Goal: Task Accomplishment & Management: Use online tool/utility

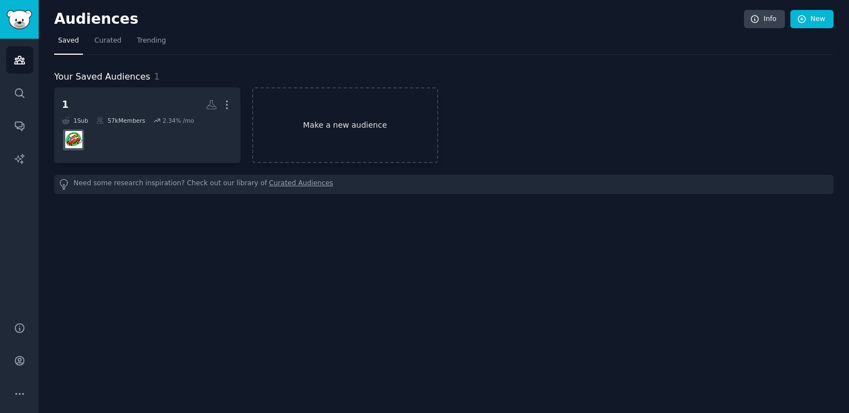
click at [356, 124] on link "Make a new audience" at bounding box center [345, 125] width 186 height 76
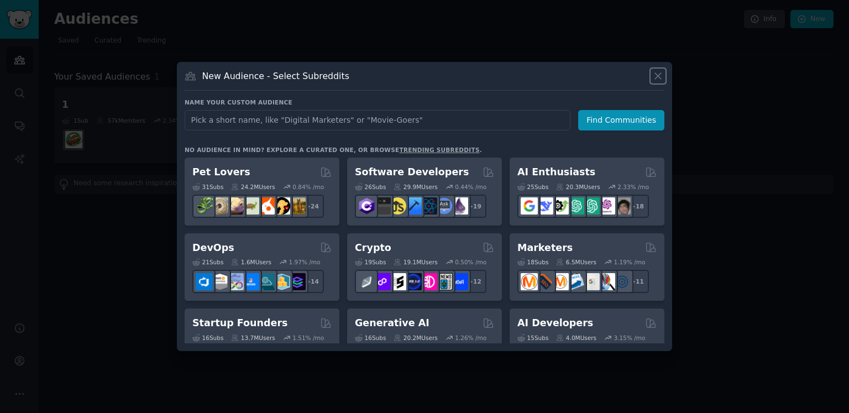
click at [660, 77] on icon at bounding box center [658, 76] width 12 height 12
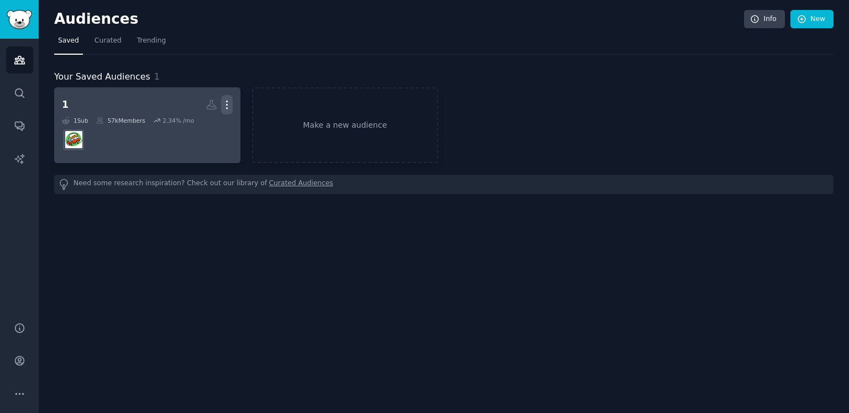
click at [232, 102] on icon "button" at bounding box center [227, 105] width 12 height 12
click at [202, 133] on div "Delete" at bounding box center [189, 128] width 53 height 23
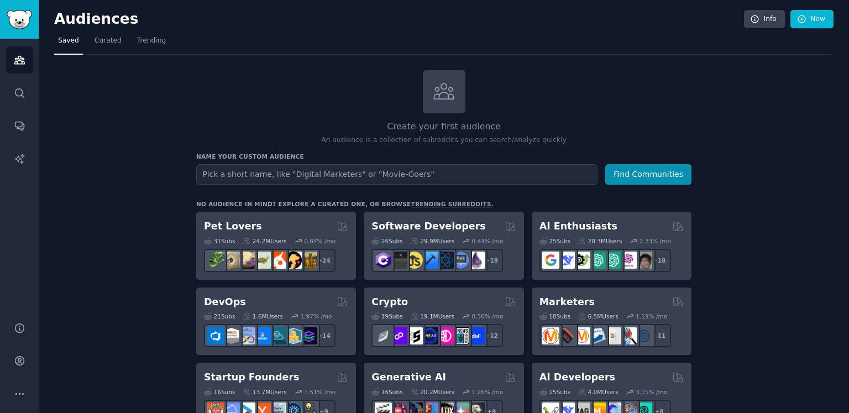
click at [346, 174] on input "text" at bounding box center [396, 174] width 401 height 20
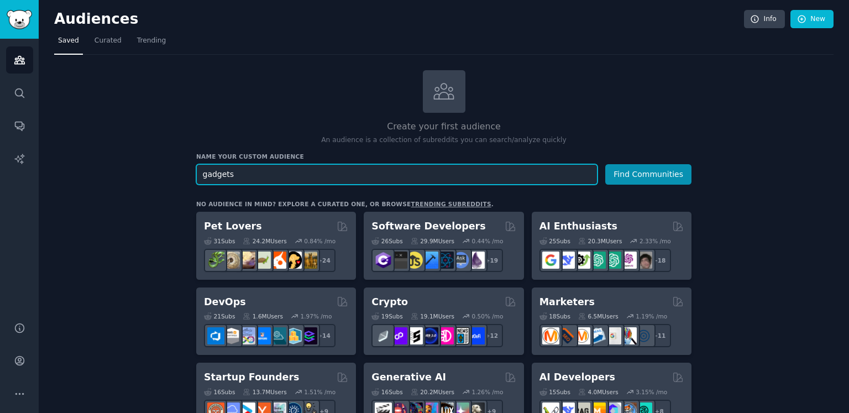
type input "gadgets"
click at [605, 164] on button "Find Communities" at bounding box center [648, 174] width 86 height 20
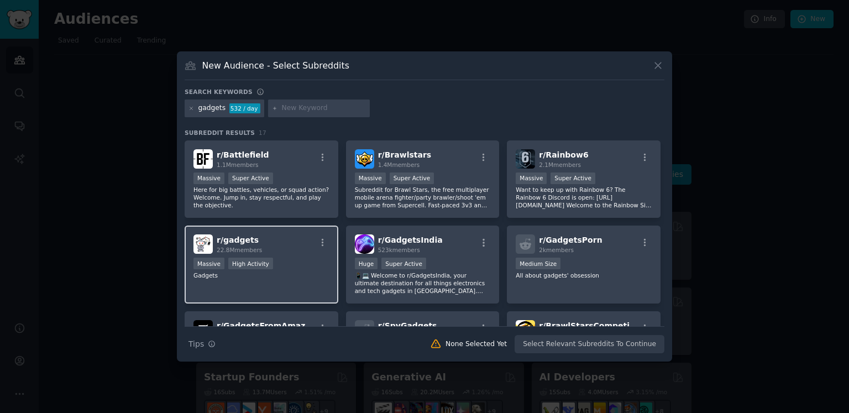
click at [269, 244] on div "r/ gadgets 22.8M members" at bounding box center [262, 243] width 136 height 19
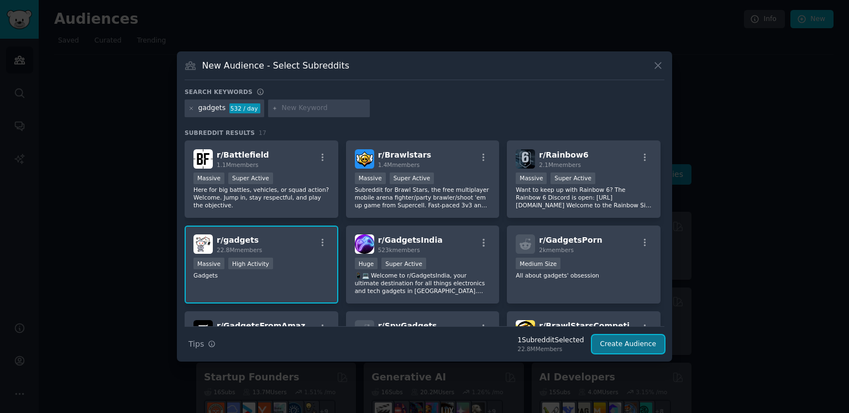
click at [643, 348] on button "Create Audience" at bounding box center [628, 344] width 73 height 19
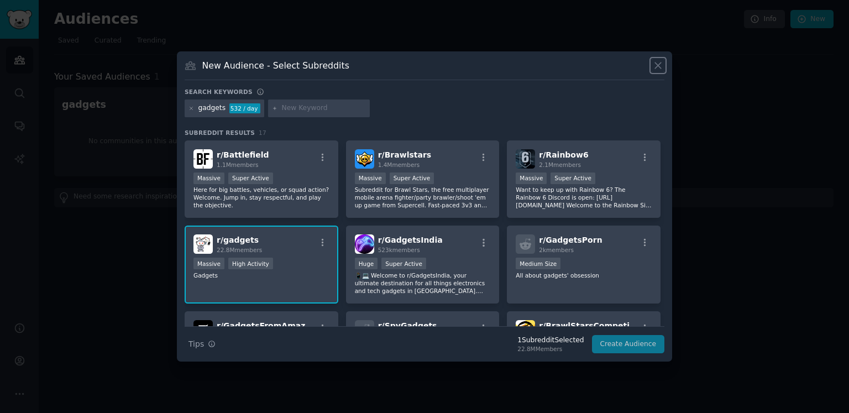
click at [657, 66] on icon at bounding box center [658, 66] width 6 height 6
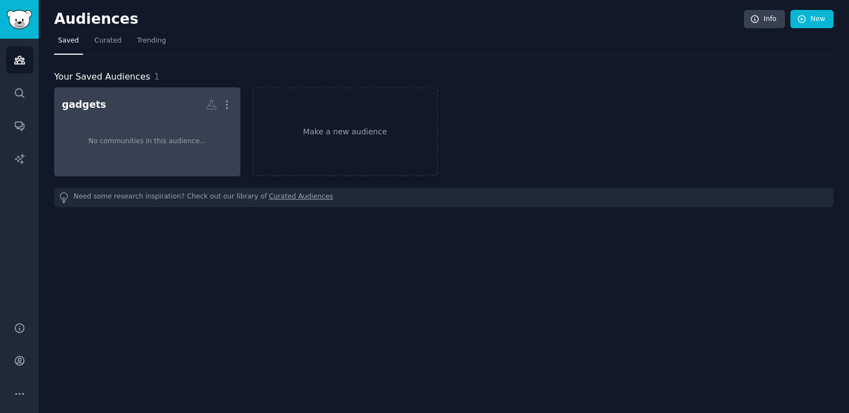
click at [128, 133] on div "No communities in this audience..." at bounding box center [147, 141] width 171 height 54
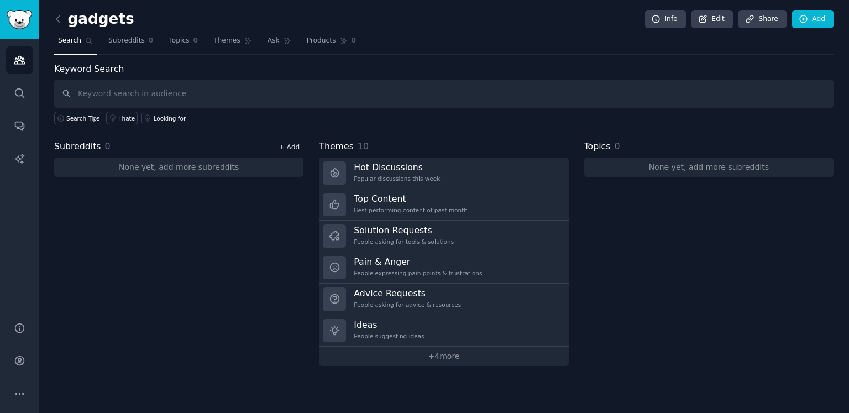
click at [294, 147] on link "+ Add" at bounding box center [289, 147] width 21 height 8
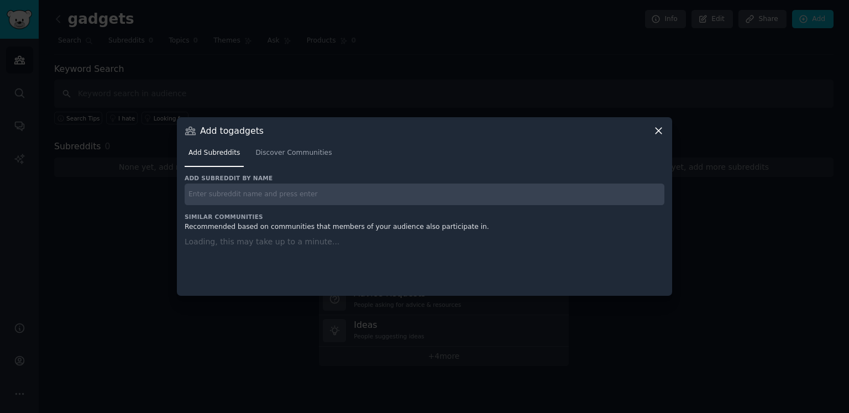
click at [265, 197] on input "text" at bounding box center [425, 195] width 480 height 22
type input "gadgets"
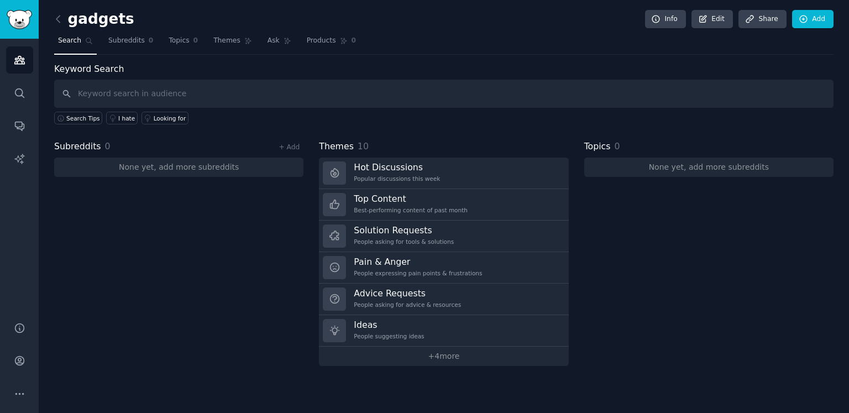
click at [279, 193] on div "Subreddits 0 + Add None yet, add more subreddits" at bounding box center [178, 253] width 249 height 226
click at [203, 202] on div "Subreddits 0 + Add None yet, add more subreddits" at bounding box center [178, 253] width 249 height 226
click at [283, 144] on link "+ Add" at bounding box center [289, 147] width 21 height 8
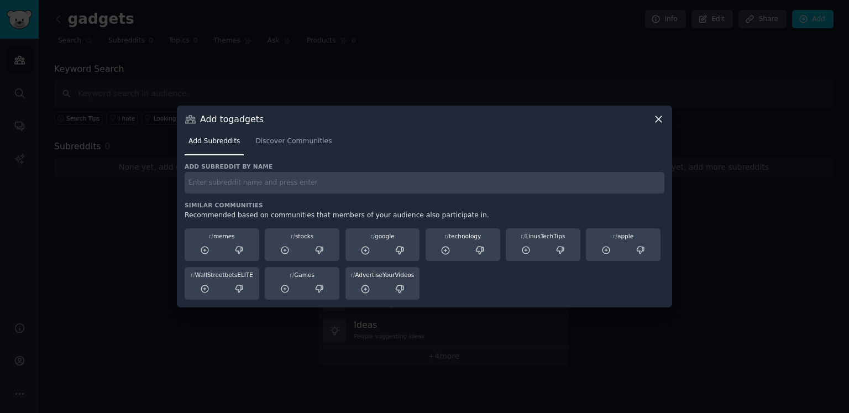
click at [292, 193] on div "Add subreddit by name Similar Communities Recommended based on communities that…" at bounding box center [425, 232] width 480 height 138
click at [292, 184] on input "text" at bounding box center [425, 183] width 480 height 22
type input "gad"
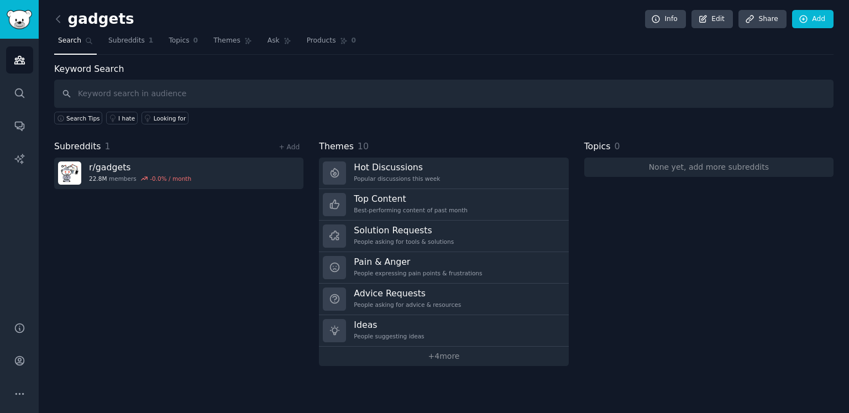
click at [271, 197] on div "Subreddits 1 + Add r/ gadgets 22.8M members -0.0 % / month" at bounding box center [178, 253] width 249 height 226
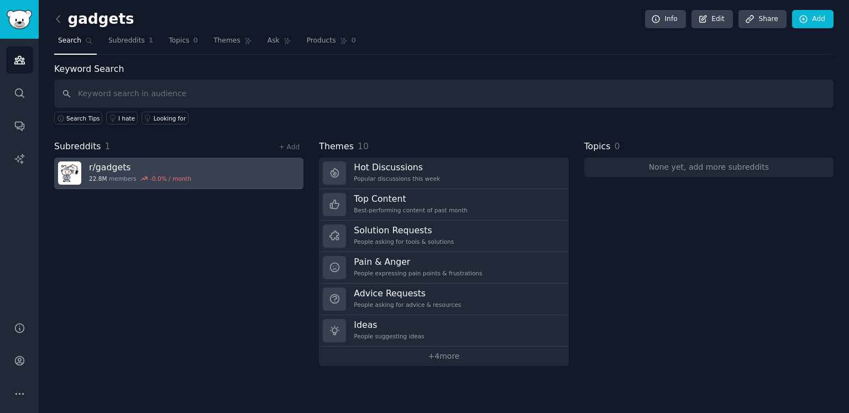
click at [264, 168] on link "r/ gadgets 22.8M members -0.0 % / month" at bounding box center [178, 174] width 249 height 32
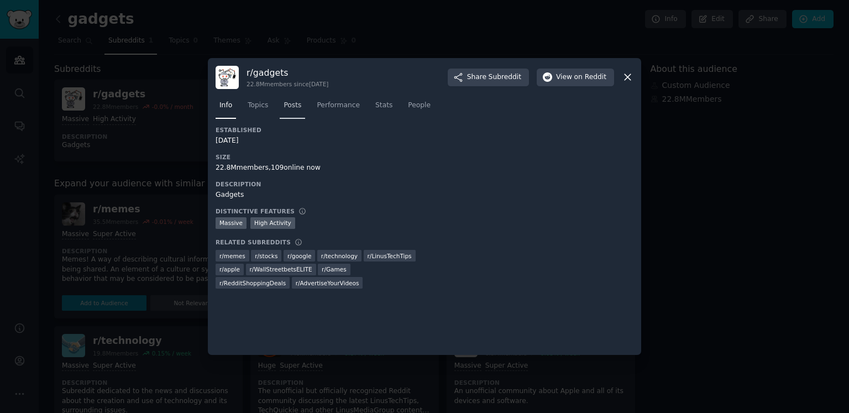
click at [281, 107] on link "Posts" at bounding box center [292, 108] width 25 height 23
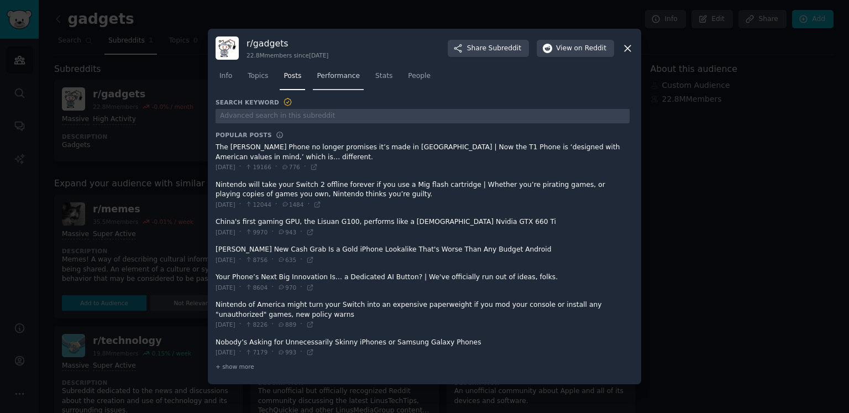
click at [344, 76] on span "Performance" at bounding box center [338, 76] width 43 height 10
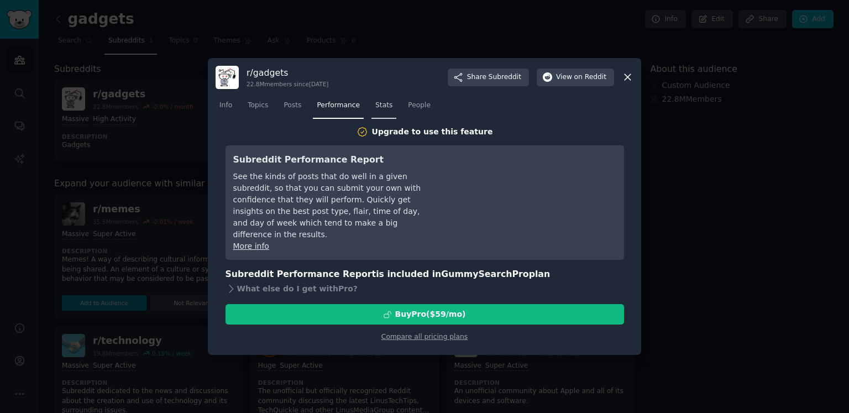
click at [380, 109] on span "Stats" at bounding box center [383, 106] width 17 height 10
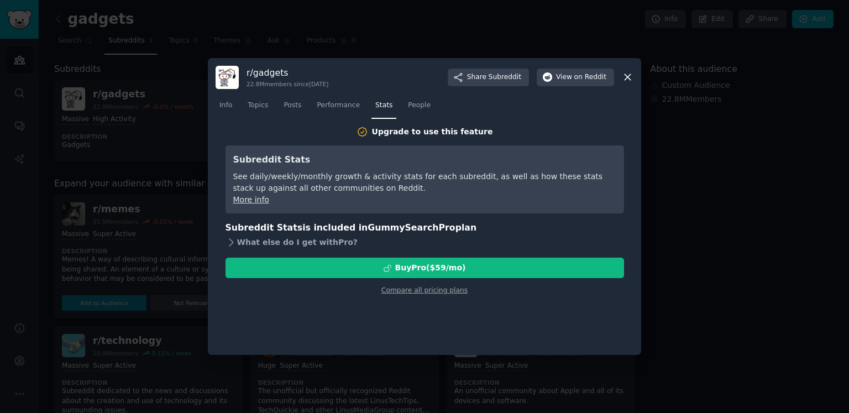
click at [227, 242] on icon at bounding box center [232, 243] width 12 height 12
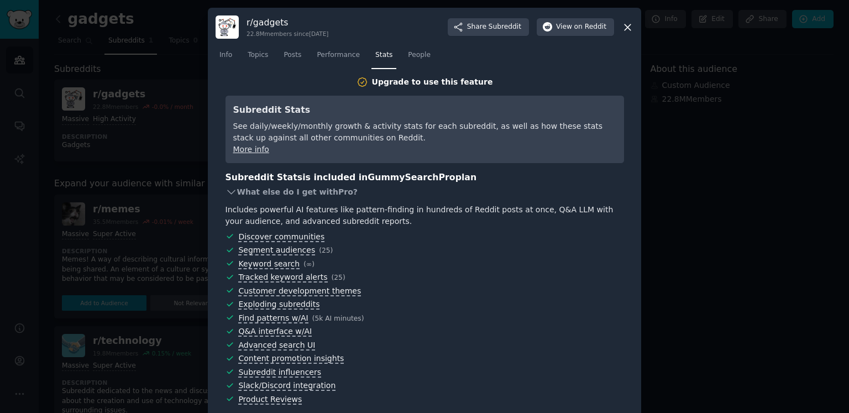
click at [231, 192] on icon at bounding box center [230, 192] width 7 height 4
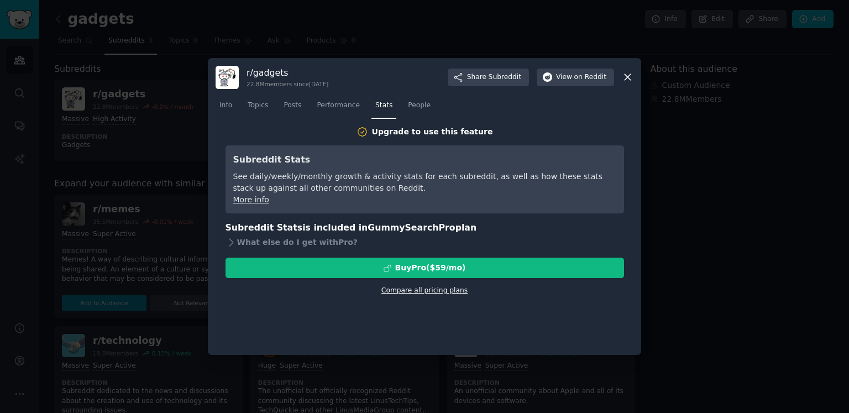
click at [435, 293] on link "Compare all pricing plans" at bounding box center [424, 290] width 86 height 8
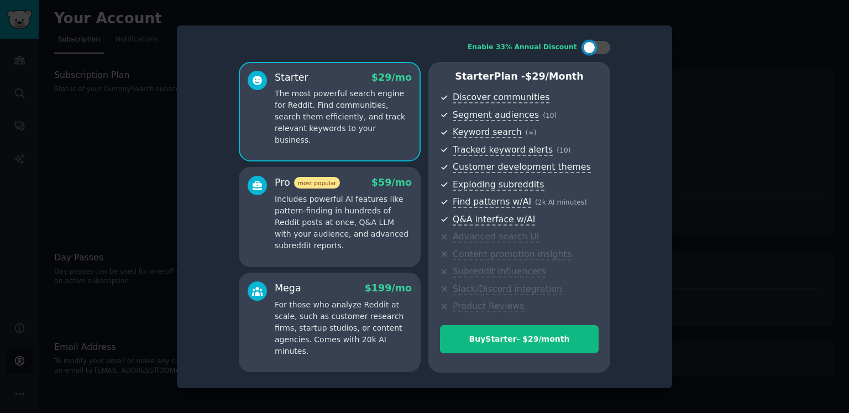
click at [365, 222] on p "Includes powerful AI features like pattern-finding in hundreds of Reddit posts …" at bounding box center [343, 223] width 137 height 58
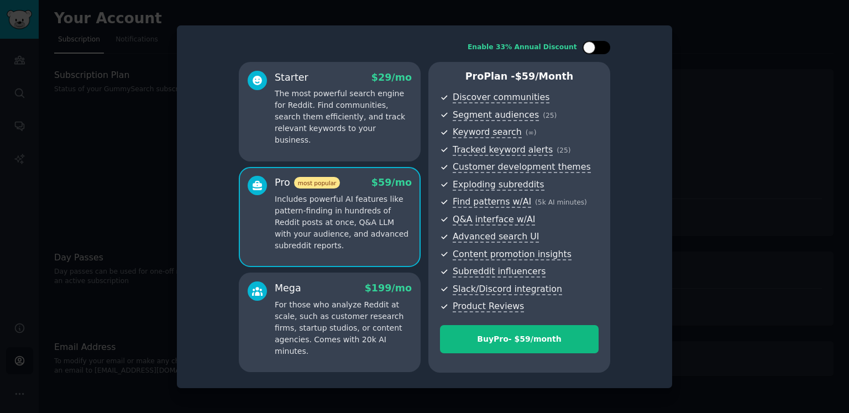
click at [590, 44] on div at bounding box center [589, 47] width 12 height 12
checkbox input "true"
click at [365, 304] on p "For those who analyze Reddit at scale, such as customer research firms, startup…" at bounding box center [343, 328] width 137 height 58
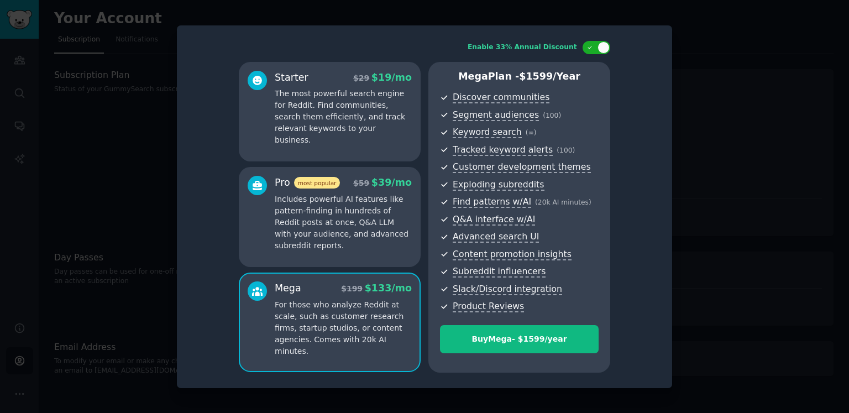
click at [365, 210] on p "Includes powerful AI features like pattern-finding in hundreds of Reddit posts …" at bounding box center [343, 223] width 137 height 58
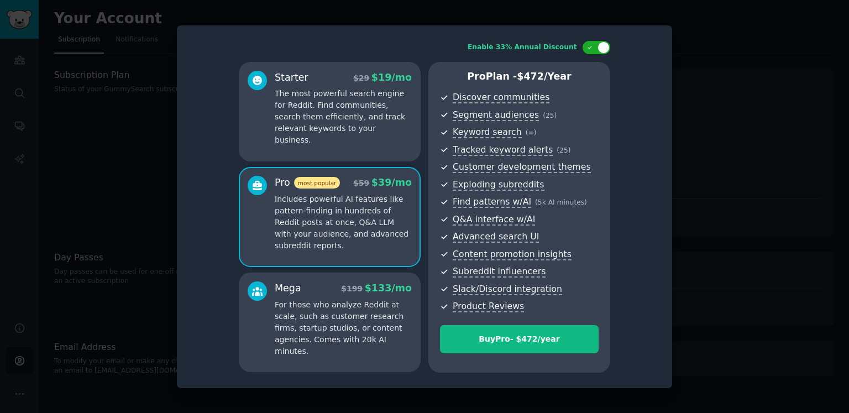
click at [730, 125] on div at bounding box center [424, 206] width 849 height 413
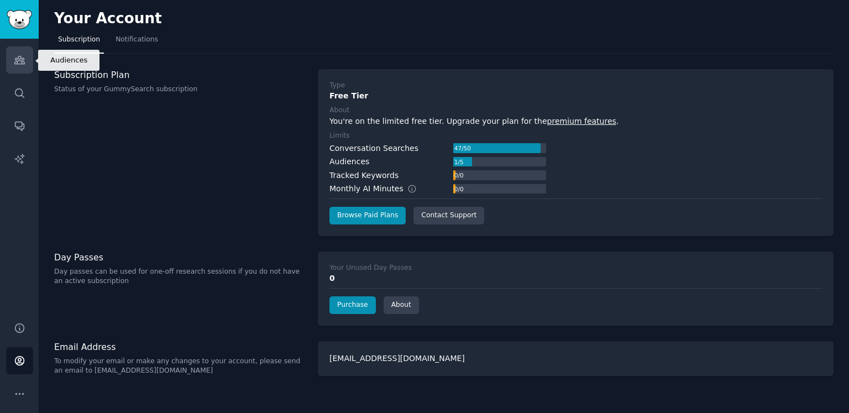
click at [22, 54] on link "Audiences" at bounding box center [19, 59] width 27 height 27
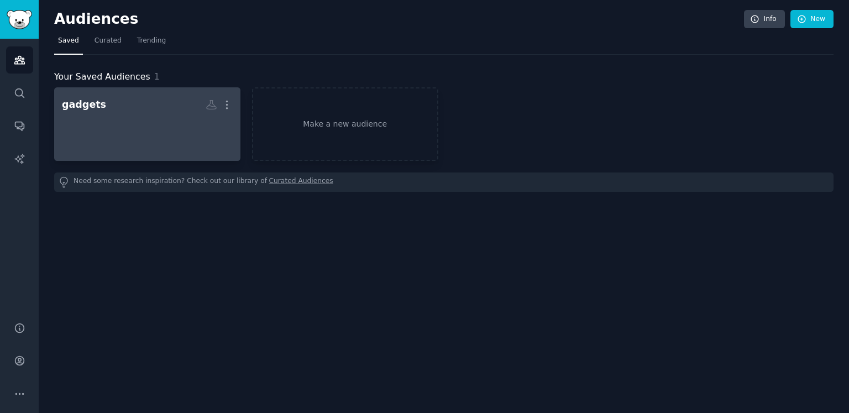
click at [144, 129] on div at bounding box center [147, 133] width 171 height 39
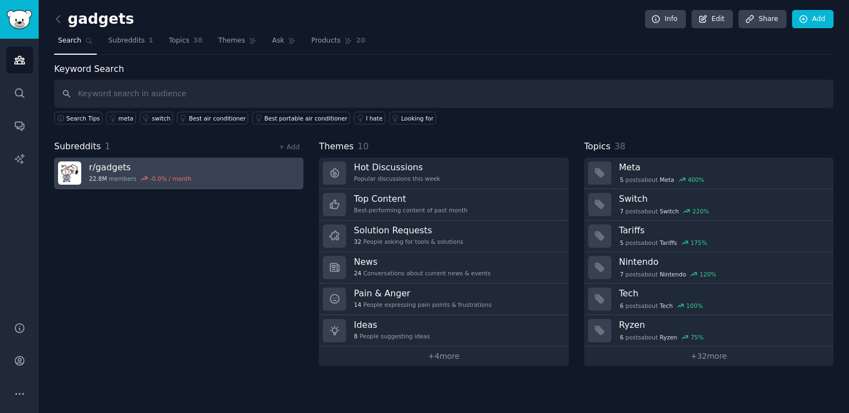
click at [210, 178] on link "r/ gadgets 22.8M members -0.0 % / month" at bounding box center [178, 174] width 249 height 32
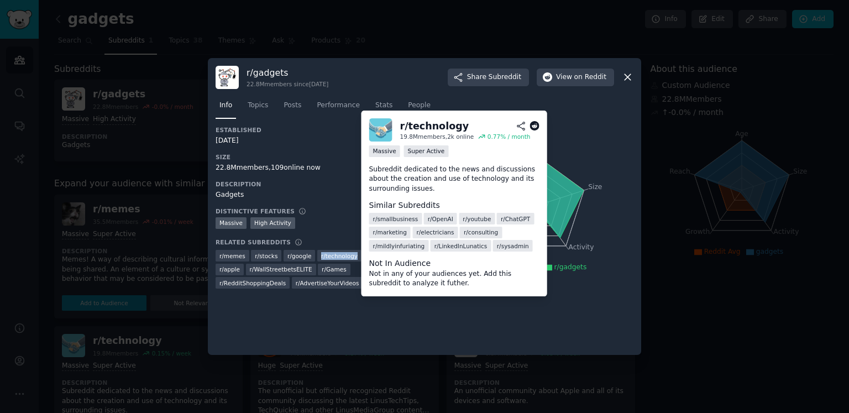
drag, startPoint x: 321, startPoint y: 255, endPoint x: 356, endPoint y: 255, distance: 35.4
click at [356, 255] on div "r/ technology" at bounding box center [339, 256] width 44 height 12
copy span "r/ technology"
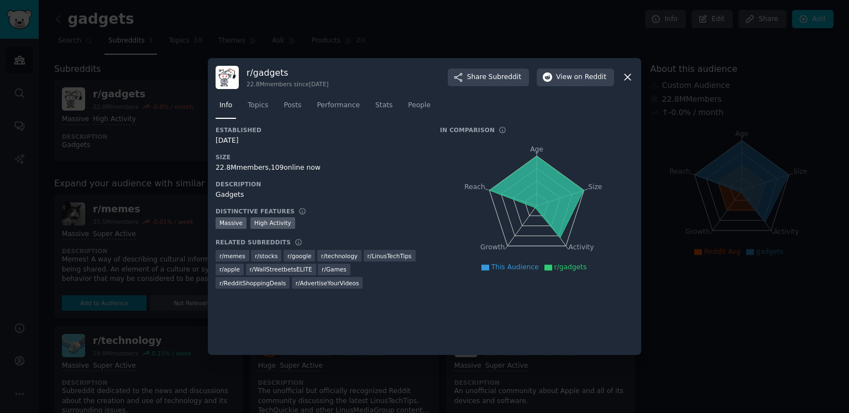
click at [680, 119] on div at bounding box center [424, 206] width 849 height 413
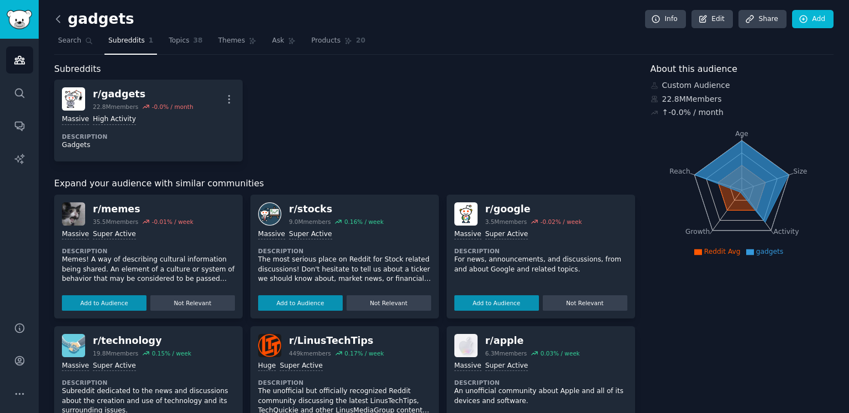
click at [59, 15] on icon at bounding box center [57, 18] width 3 height 7
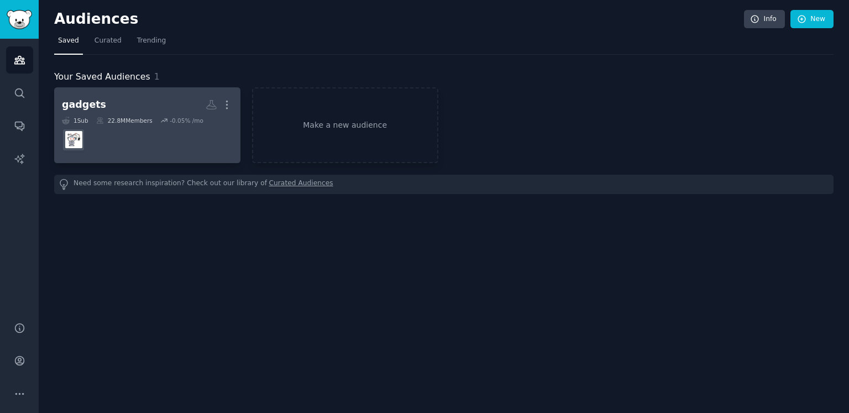
click at [161, 103] on h2 "gadgets More" at bounding box center [147, 104] width 171 height 19
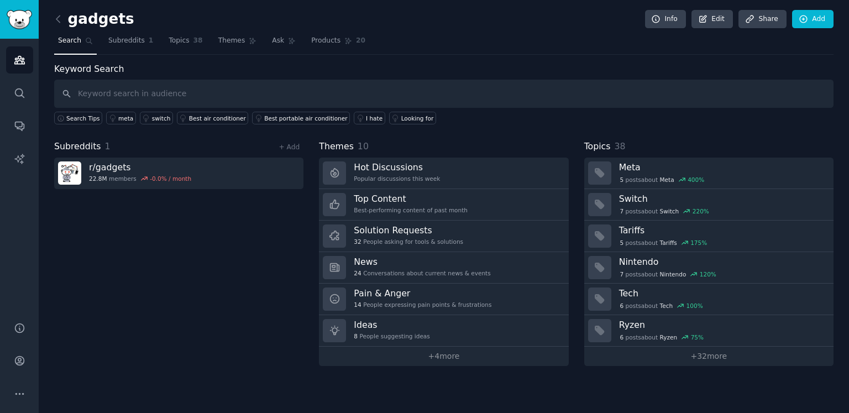
click at [168, 93] on input "text" at bounding box center [444, 94] width 780 height 28
type input "e"
type input "eufy"
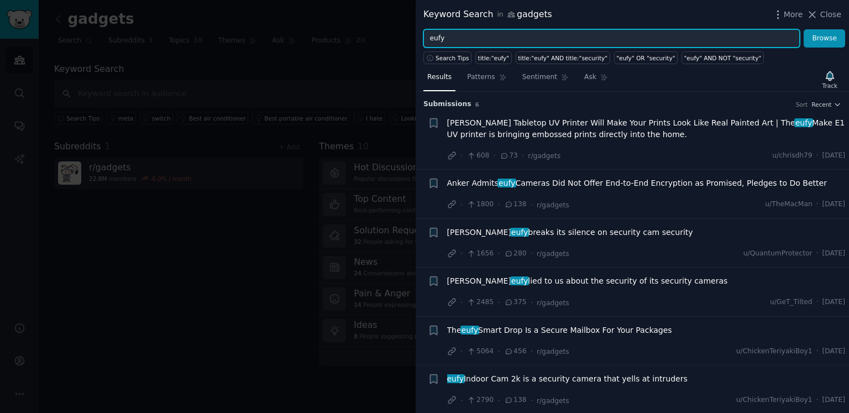
drag, startPoint x: 478, startPoint y: 40, endPoint x: 421, endPoint y: 35, distance: 56.7
click at [421, 35] on div "eufy Browse" at bounding box center [632, 38] width 433 height 19
type input "c"
click at [804, 29] on button "Browse" at bounding box center [824, 38] width 41 height 19
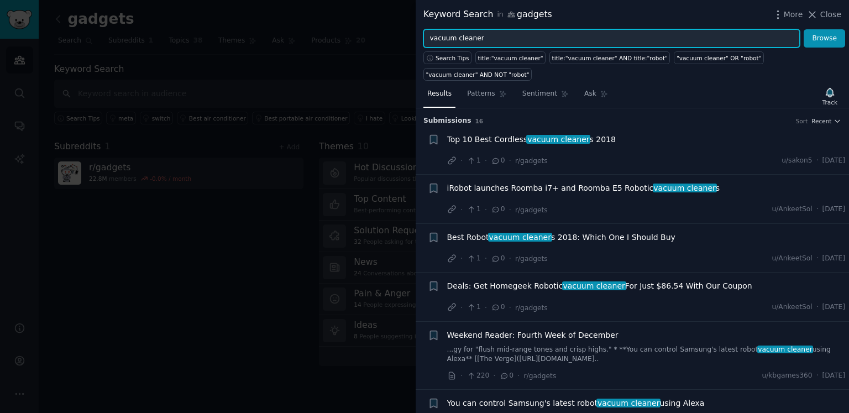
drag, startPoint x: 457, startPoint y: 40, endPoint x: 418, endPoint y: 38, distance: 38.7
click at [418, 38] on div "vacuum cleaner Browse" at bounding box center [632, 38] width 433 height 19
click at [804, 29] on button "Browse" at bounding box center [824, 38] width 41 height 19
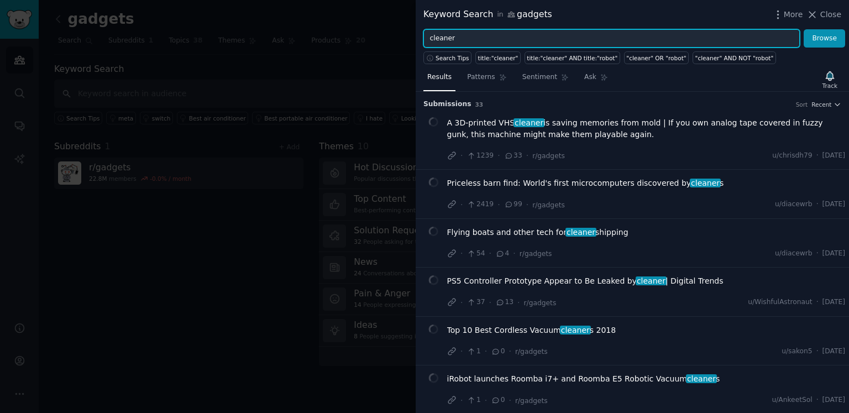
click at [431, 37] on input "cleaner" at bounding box center [611, 38] width 377 height 19
click at [428, 36] on input "cleaner" at bounding box center [611, 38] width 377 height 19
click at [804, 29] on button "Browse" at bounding box center [824, 38] width 41 height 19
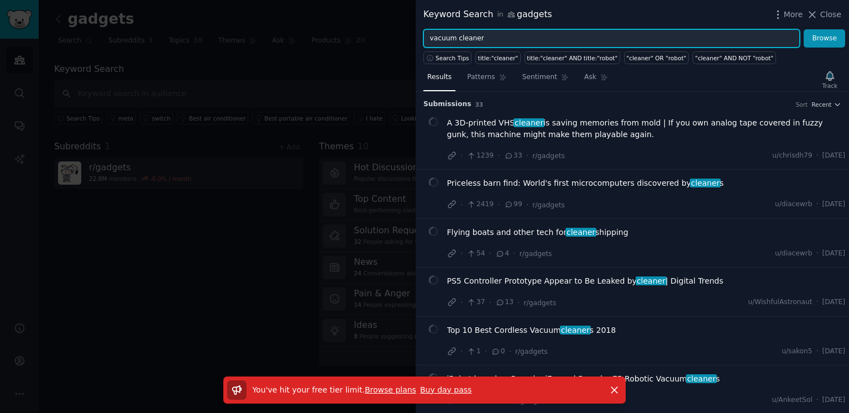
drag, startPoint x: 524, startPoint y: 35, endPoint x: 394, endPoint y: 32, distance: 130.0
click at [394, 32] on div "Keyword Search in gadgets More Close vacuum cleaner Browse Search Tips title:"c…" at bounding box center [424, 206] width 849 height 413
paste input "floor cleaning"
type input "floor cleaning"
click at [804, 29] on button "Browse" at bounding box center [824, 38] width 41 height 19
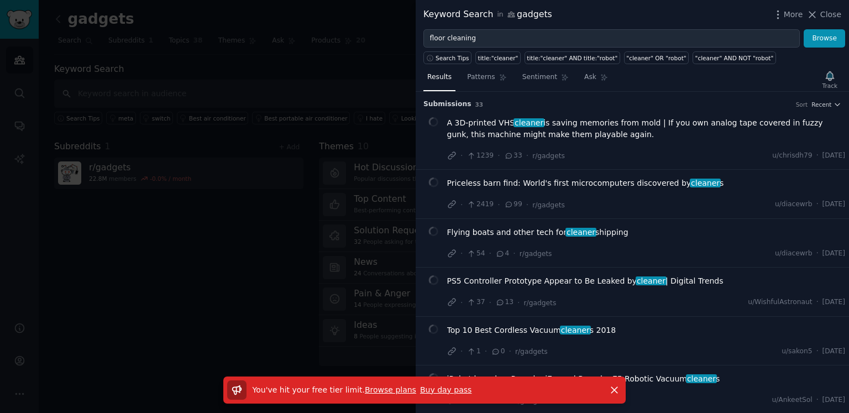
click at [388, 390] on link "Browse plans" at bounding box center [390, 389] width 51 height 9
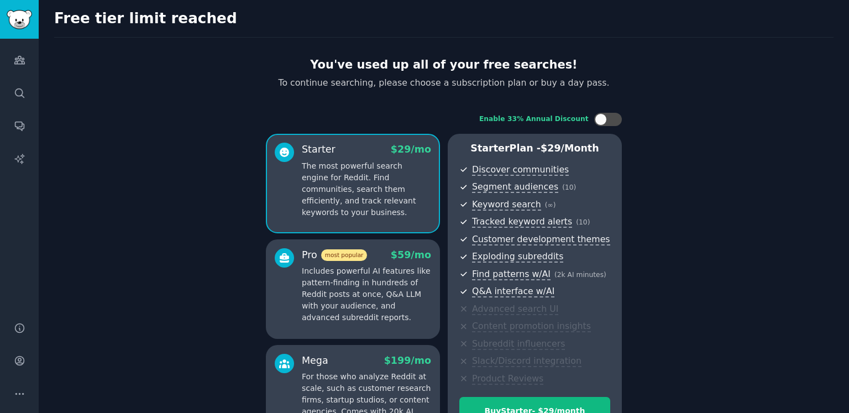
click at [381, 312] on p "Includes powerful AI features like pattern-finding in hundreds of Reddit posts …" at bounding box center [366, 294] width 129 height 58
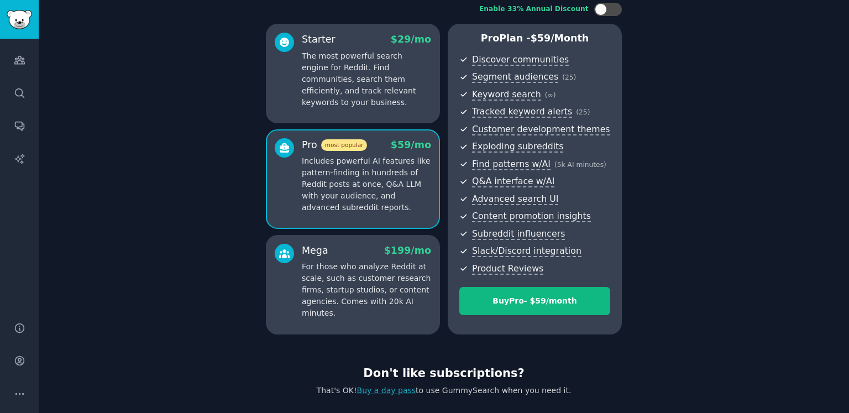
scroll to position [111, 0]
click at [606, 10] on div at bounding box center [608, 8] width 28 height 13
checkbox input "false"
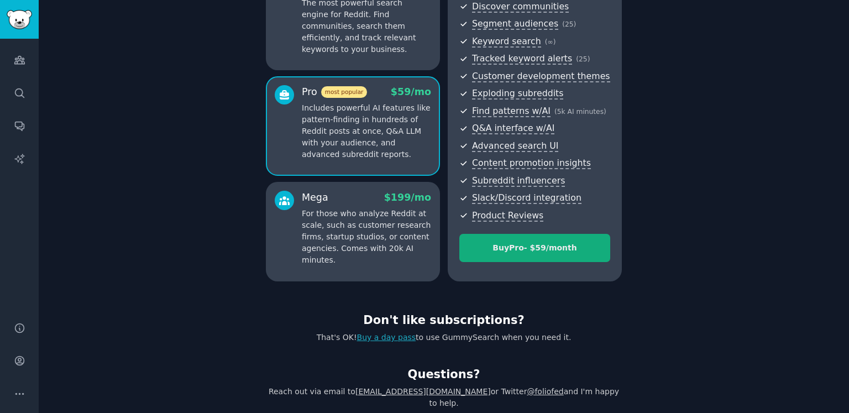
scroll to position [170, 0]
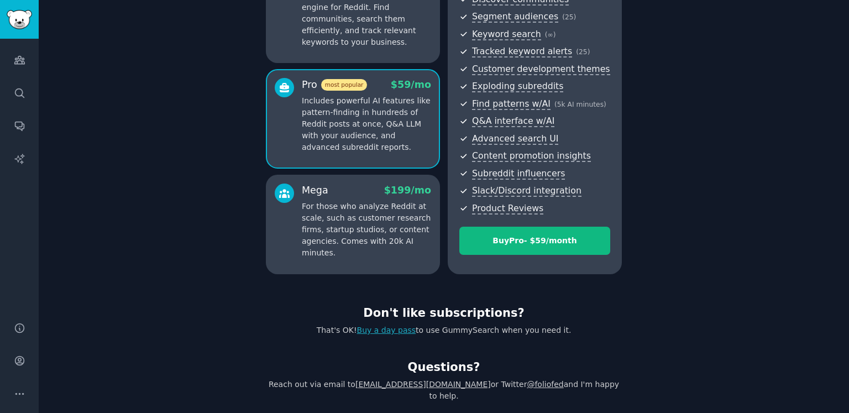
click at [371, 330] on link "Buy a day pass" at bounding box center [386, 330] width 59 height 9
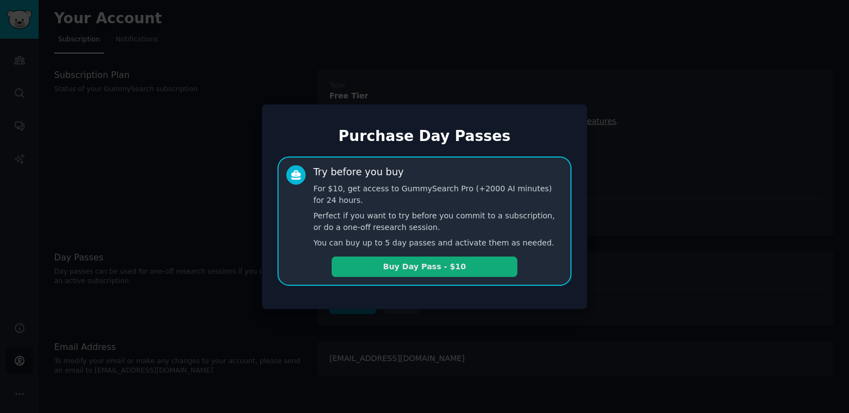
click at [434, 275] on button "Buy Day Pass - $10" at bounding box center [425, 267] width 186 height 20
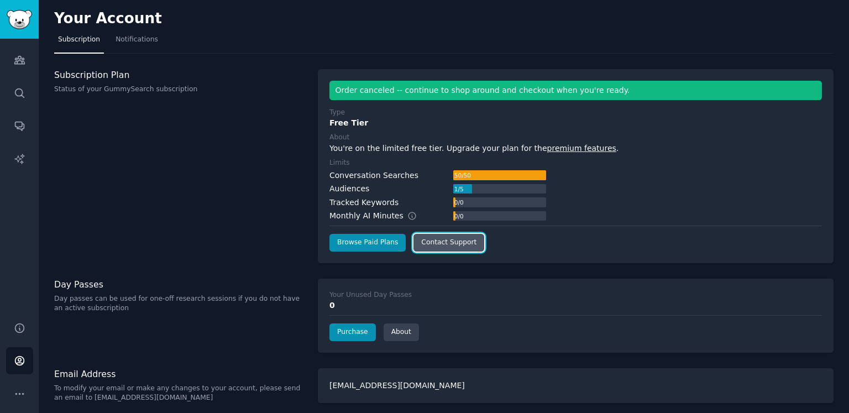
click at [433, 238] on link "Contact Support" at bounding box center [449, 243] width 71 height 18
click at [436, 246] on link "Contact Support" at bounding box center [449, 243] width 71 height 18
click at [458, 235] on link "Contact Support" at bounding box center [449, 243] width 71 height 18
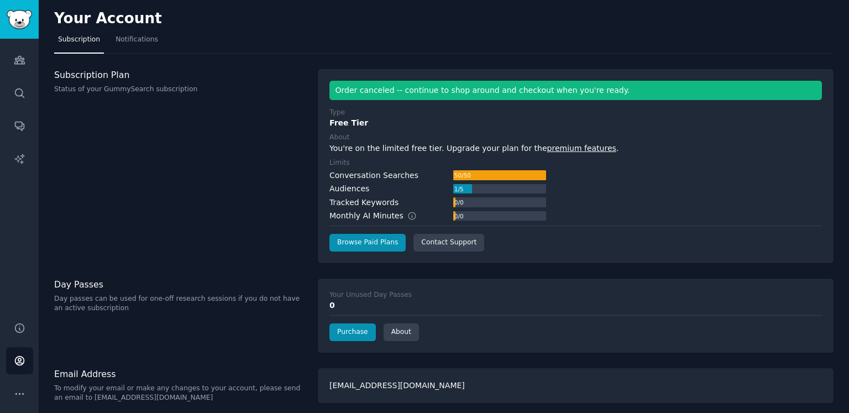
click at [609, 263] on div "Your Account Subscription Notifications Subscription Plan Status of your GummyS…" at bounding box center [444, 209] width 810 height 419
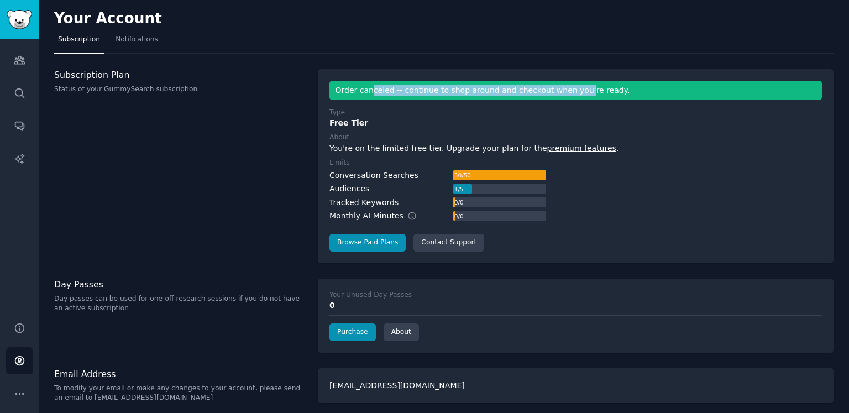
drag, startPoint x: 586, startPoint y: 89, endPoint x: 370, endPoint y: 89, distance: 215.6
click at [370, 89] on div "Order canceled -- continue to shop around and checkout when you're ready." at bounding box center [576, 90] width 493 height 19
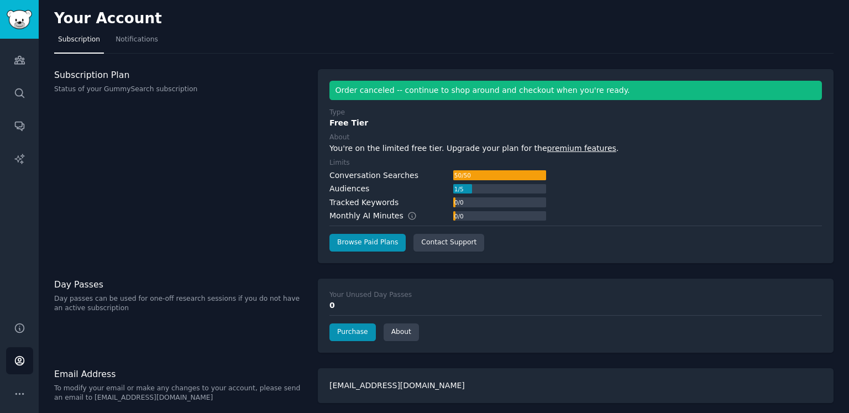
click at [411, 223] on div "Type Free Tier About You're on the limited free tier. Upgrade your plan for the…" at bounding box center [576, 180] width 493 height 144
drag, startPoint x: 493, startPoint y: 174, endPoint x: 447, endPoint y: 176, distance: 45.4
click at [447, 176] on div "Conversation Searches 50 / 50" at bounding box center [438, 176] width 217 height 12
click at [419, 179] on div "Conversation Searches 50 / 50" at bounding box center [438, 176] width 217 height 12
click at [370, 240] on link "Browse Paid Plans" at bounding box center [368, 243] width 76 height 18
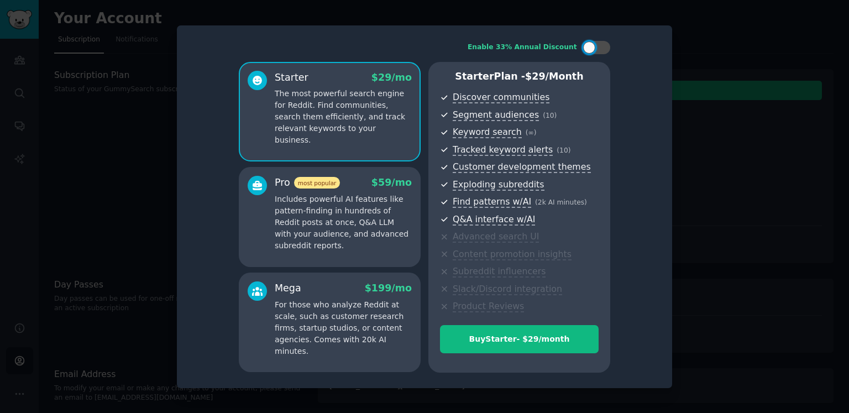
click at [377, 238] on p "Includes powerful AI features like pattern-finding in hundreds of Reddit posts …" at bounding box center [343, 223] width 137 height 58
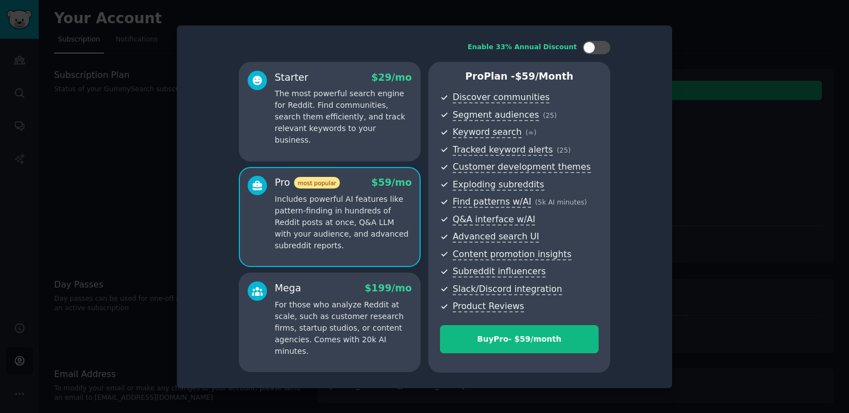
click at [375, 133] on p "The most powerful search engine for Reddit. Find communities, search them effic…" at bounding box center [343, 117] width 137 height 58
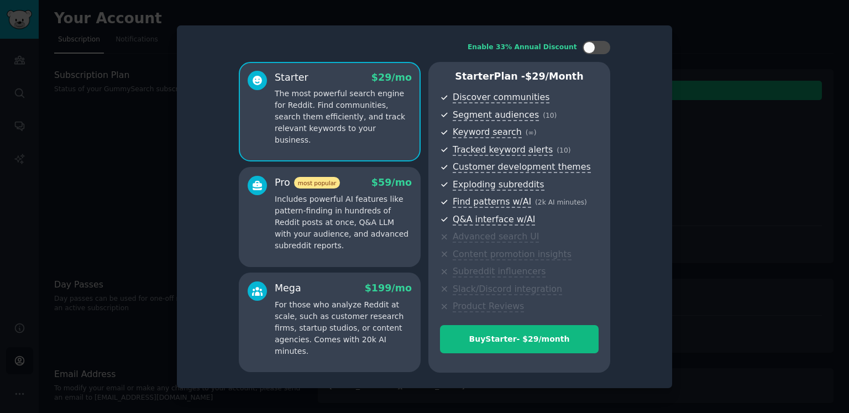
click at [367, 186] on div "Pro most popular $ 59 /mo" at bounding box center [343, 183] width 137 height 14
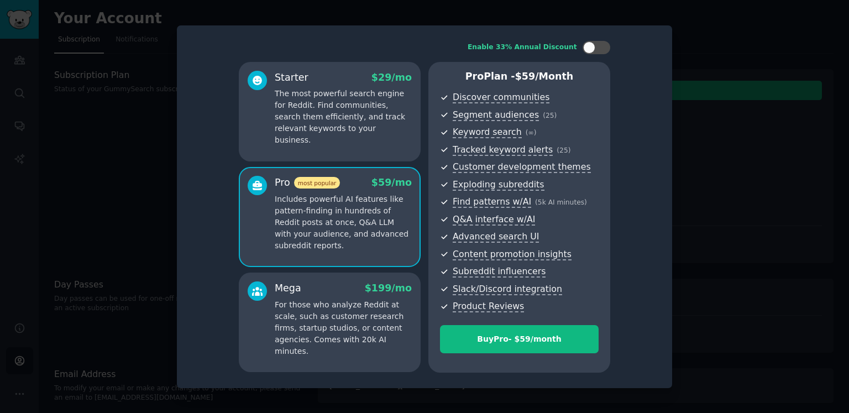
click at [725, 81] on div at bounding box center [424, 206] width 849 height 413
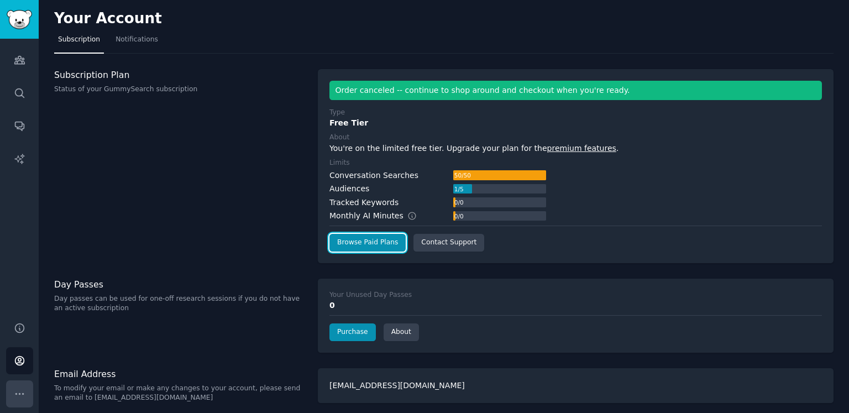
click at [16, 396] on icon "Sidebar" at bounding box center [20, 394] width 12 height 12
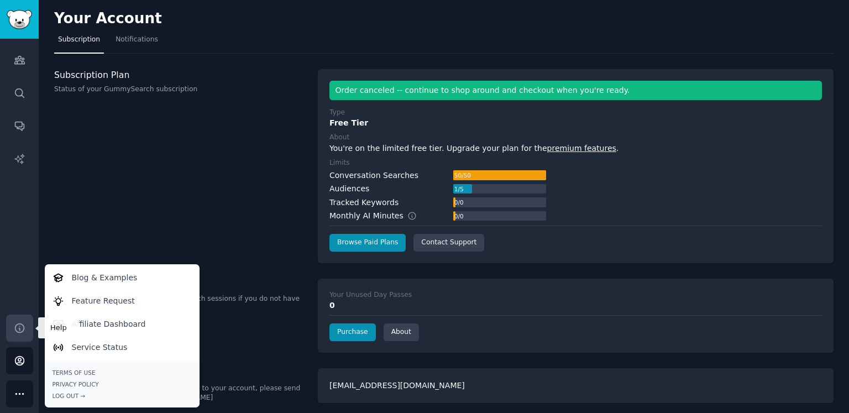
click at [20, 327] on icon "Sidebar" at bounding box center [20, 328] width 12 height 12
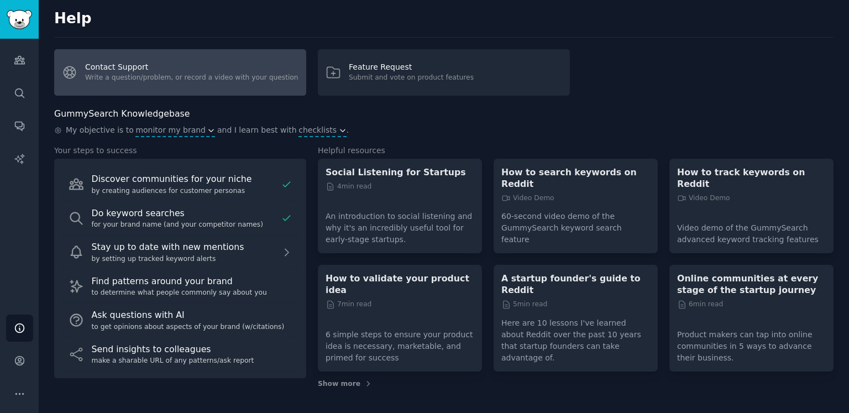
click at [248, 75] on link "Contact Support Write a question/problem, or record a video with your question" at bounding box center [180, 72] width 252 height 46
click at [114, 69] on link "Contact Support Write a question/problem, or record a video with your question" at bounding box center [180, 72] width 252 height 46
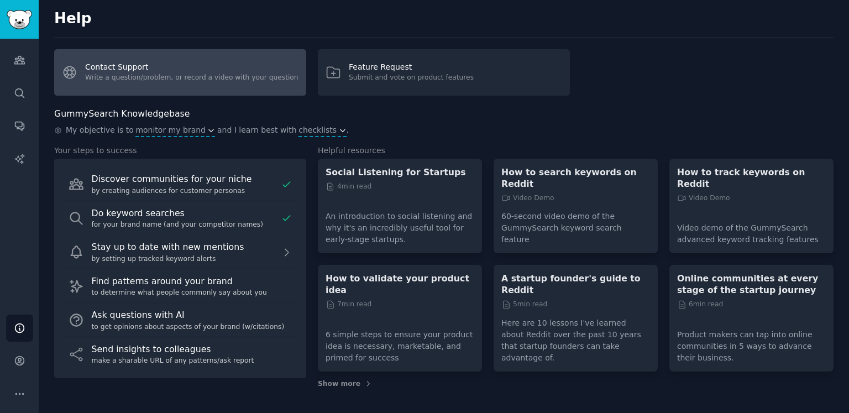
click at [114, 69] on link "Contact Support Write a question/problem, or record a video with your question" at bounding box center [180, 72] width 252 height 46
drag, startPoint x: 0, startPoint y: 0, endPoint x: 135, endPoint y: 69, distance: 152.1
click at [135, 69] on link "Contact Support Write a question/problem, or record a video with your question" at bounding box center [180, 72] width 252 height 46
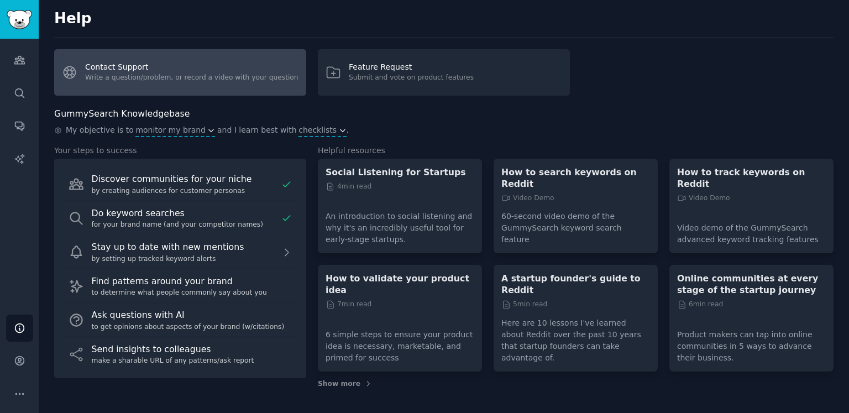
click at [135, 69] on link "Contact Support Write a question/problem, or record a video with your question" at bounding box center [180, 72] width 252 height 46
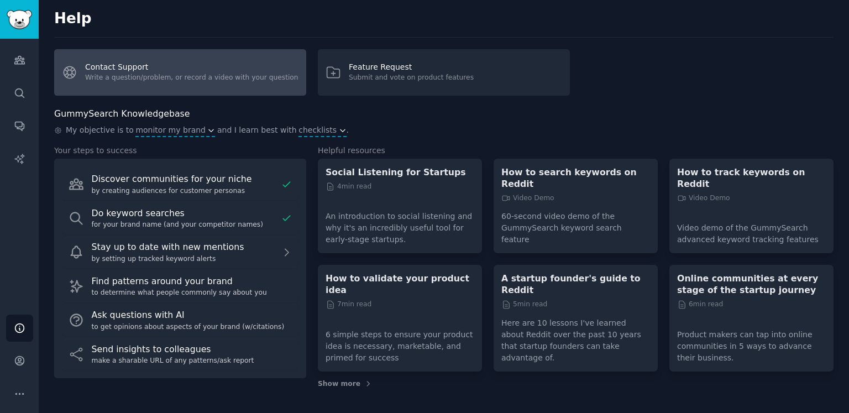
click at [135, 69] on link "Contact Support Write a question/problem, or record a video with your question" at bounding box center [180, 72] width 252 height 46
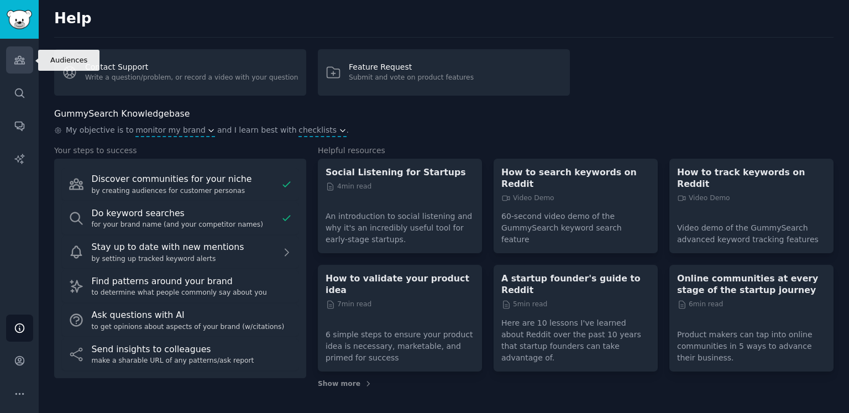
click at [22, 57] on icon "Sidebar" at bounding box center [20, 60] width 12 height 12
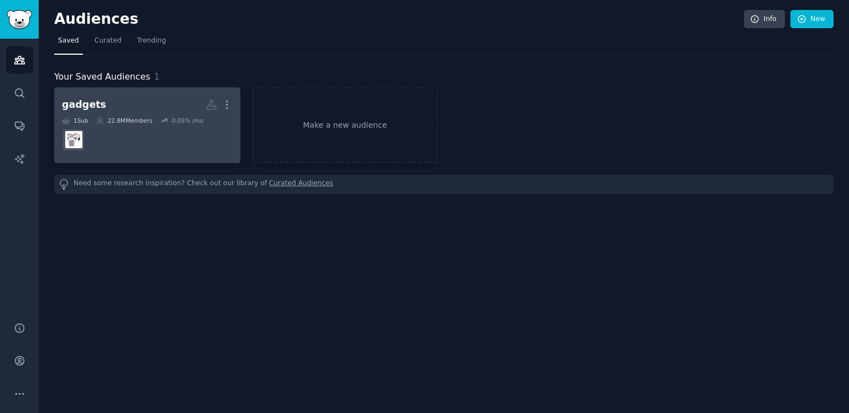
click at [161, 115] on div "gadgets More 1 Sub 22.8M Members -0.05 % /mo" at bounding box center [147, 125] width 171 height 60
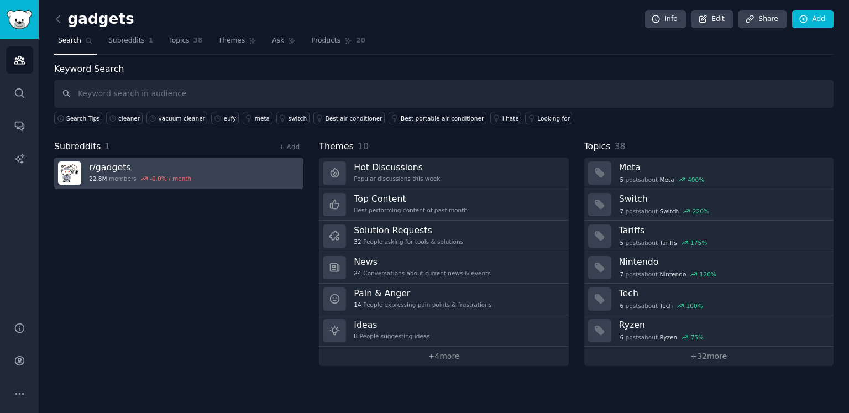
click at [180, 170] on h3 "r/ gadgets" at bounding box center [140, 167] width 102 height 12
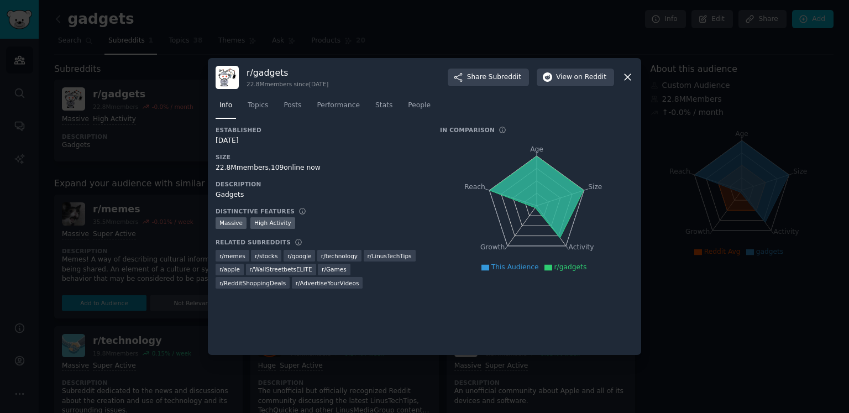
click at [629, 73] on icon at bounding box center [628, 77] width 12 height 12
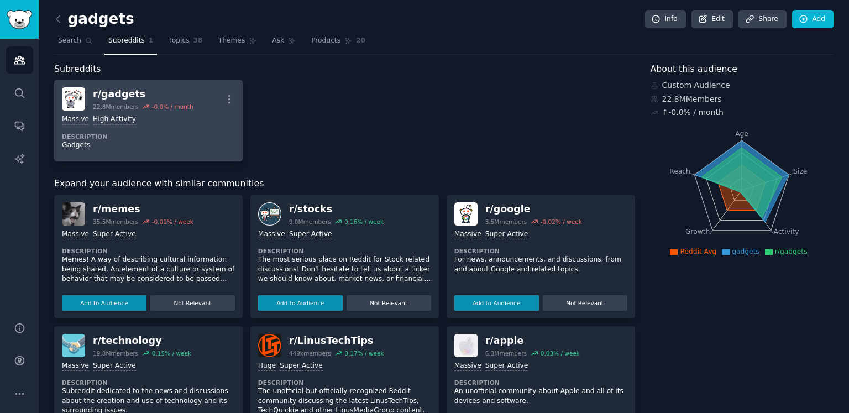
click at [170, 95] on div "r/ gadgets" at bounding box center [143, 94] width 101 height 14
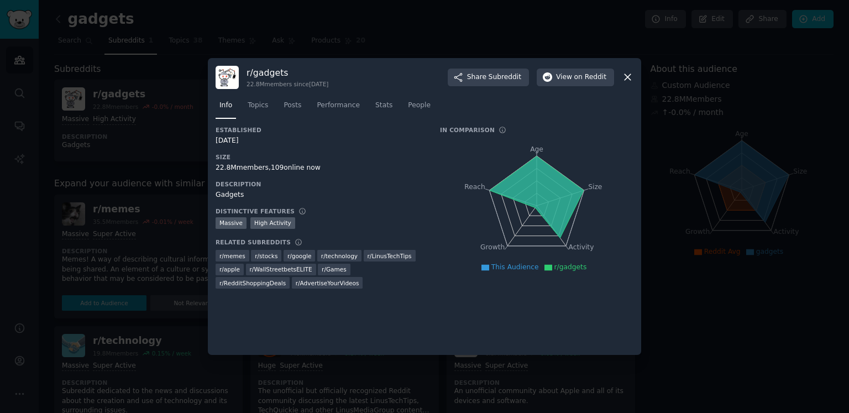
click at [629, 78] on icon at bounding box center [628, 77] width 12 height 12
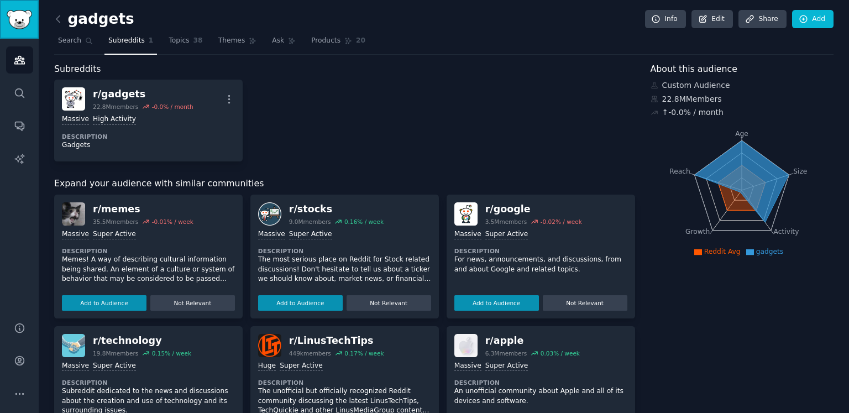
click at [22, 21] on img "Sidebar" at bounding box center [19, 19] width 25 height 19
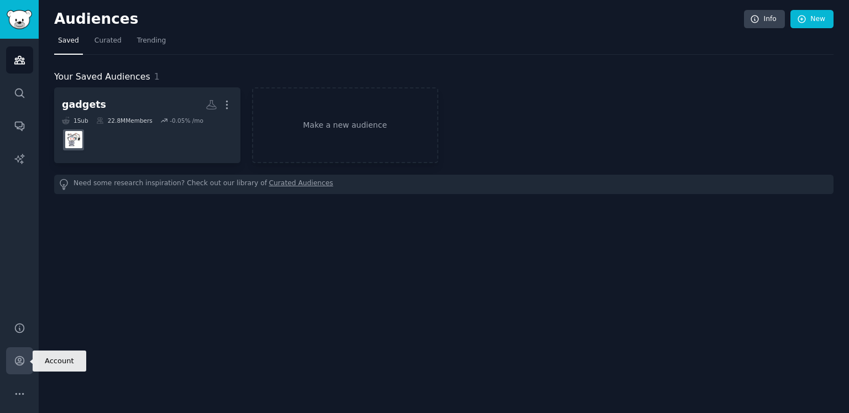
click at [15, 361] on icon "Sidebar" at bounding box center [20, 361] width 12 height 12
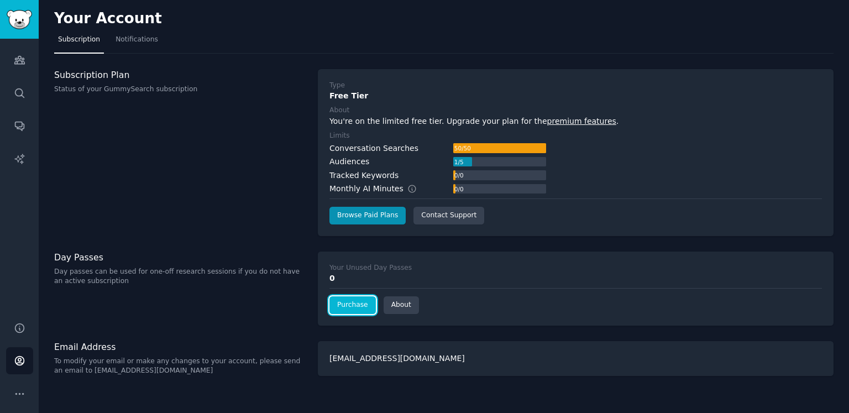
click at [356, 301] on link "Purchase" at bounding box center [353, 305] width 46 height 18
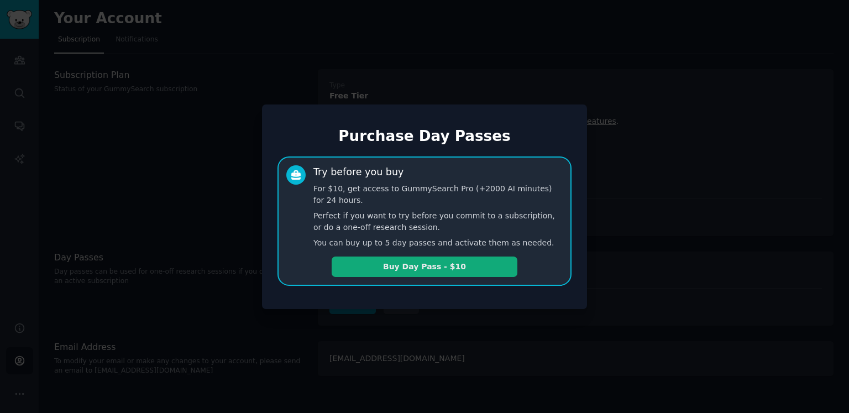
click at [400, 273] on button "Buy Day Pass - $10" at bounding box center [425, 267] width 186 height 20
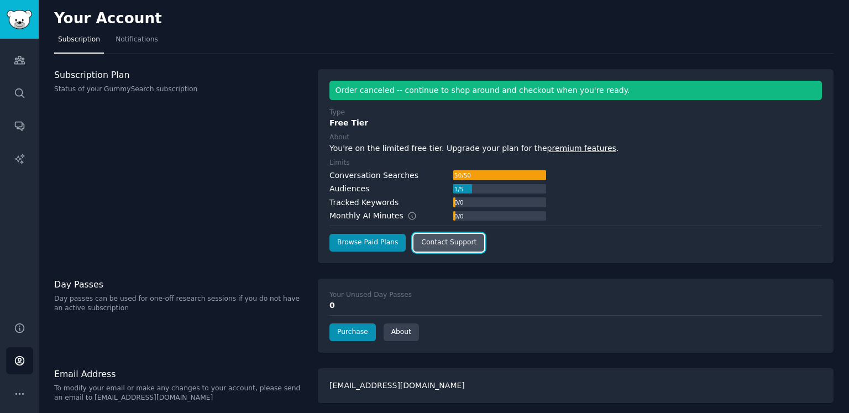
click at [453, 244] on link "Contact Support" at bounding box center [449, 243] width 71 height 18
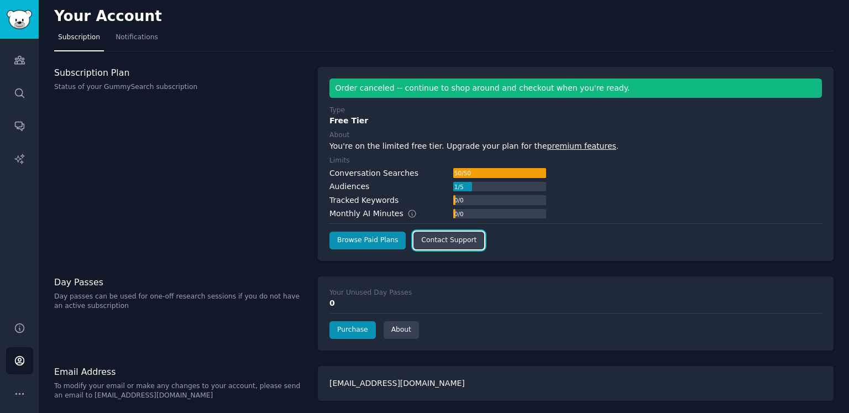
scroll to position [4, 0]
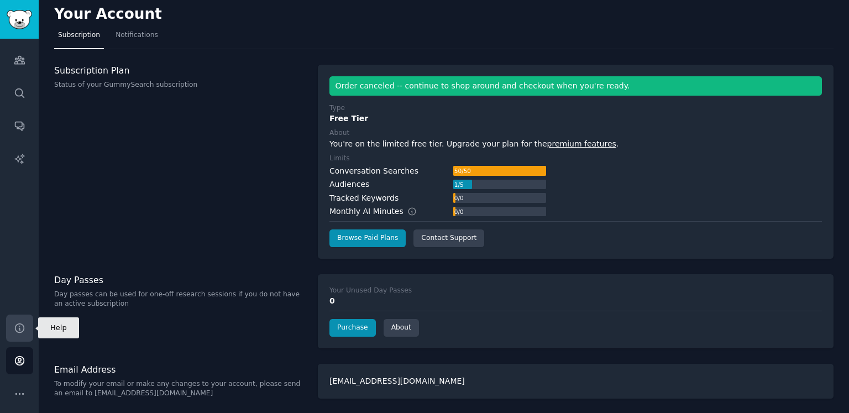
click at [23, 332] on icon "Sidebar" at bounding box center [20, 328] width 12 height 12
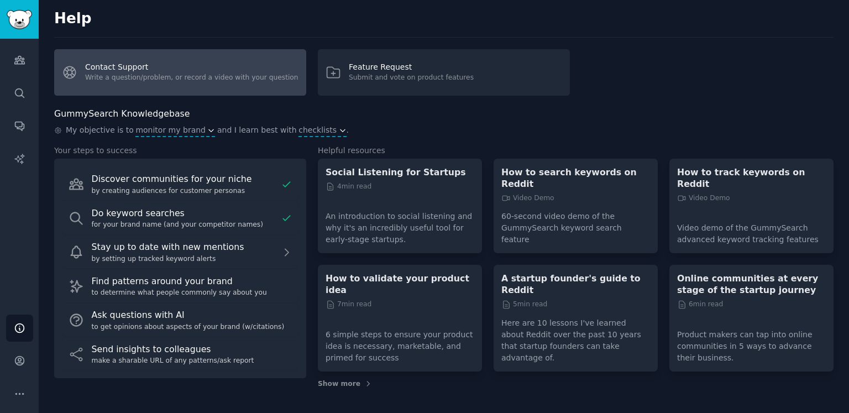
click at [195, 68] on link "Contact Support Write a question/problem, or record a video with your question" at bounding box center [180, 72] width 252 height 46
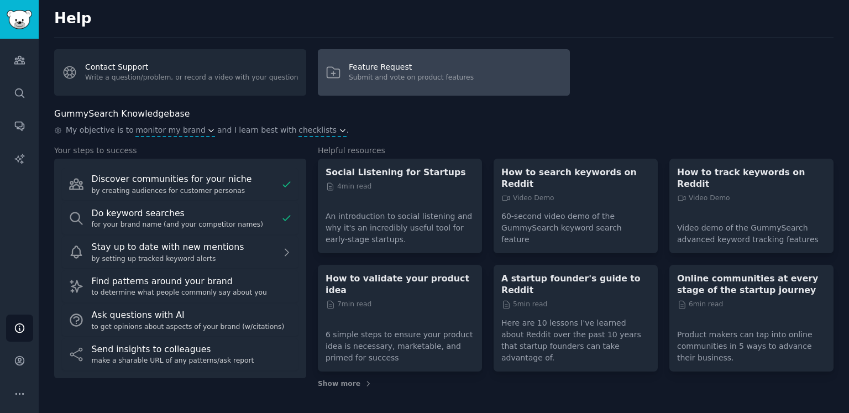
click at [476, 58] on link "Feature Request Submit and vote on product features" at bounding box center [444, 72] width 252 height 46
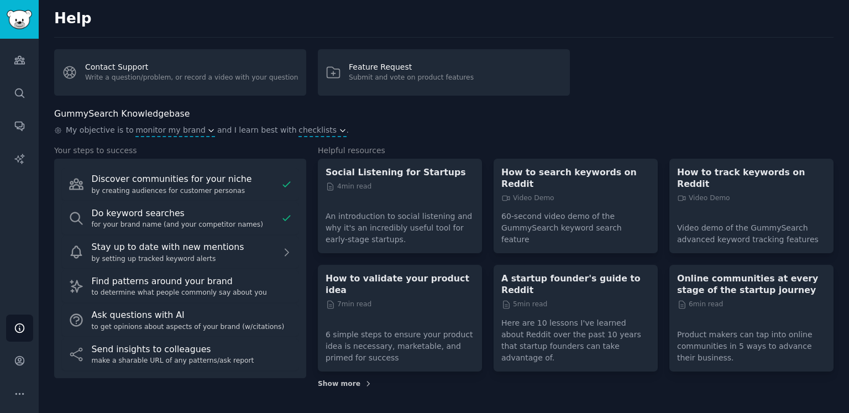
click at [322, 379] on span "Show more" at bounding box center [339, 384] width 43 height 10
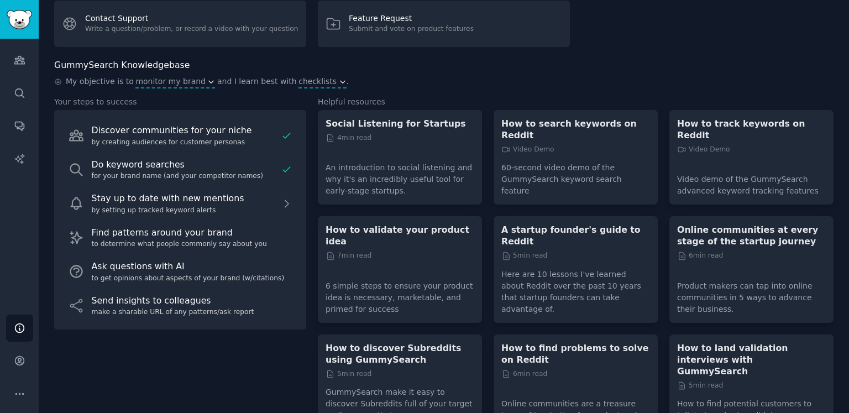
scroll to position [200, 0]
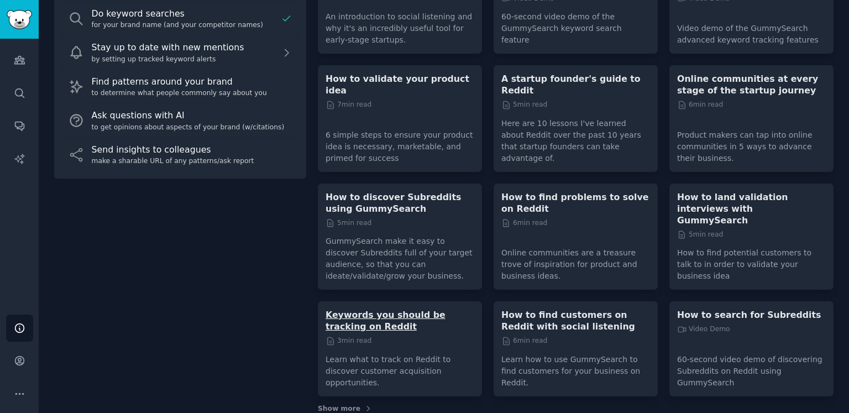
click at [380, 309] on p "Keywords you should be tracking on Reddit" at bounding box center [400, 320] width 149 height 23
click at [27, 66] on link "Audiences" at bounding box center [19, 59] width 27 height 27
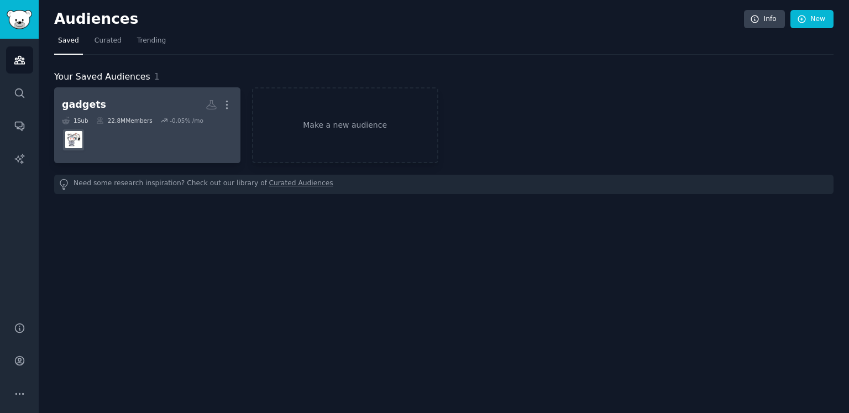
click at [124, 122] on div "22.8M Members" at bounding box center [124, 121] width 56 height 8
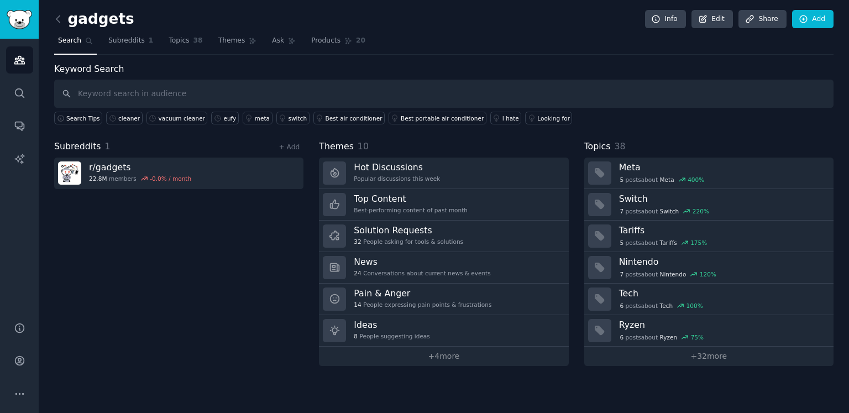
click at [124, 93] on input "text" at bounding box center [444, 94] width 780 height 28
type input "r/homemaking"
drag, startPoint x: 152, startPoint y: 92, endPoint x: -45, endPoint y: 54, distance: 201.1
click at [0, 54] on html "Audiences Search Conversations AI Reports Help Account More gadgets Info Edit S…" at bounding box center [424, 206] width 849 height 413
